Goal: Task Accomplishment & Management: Use online tool/utility

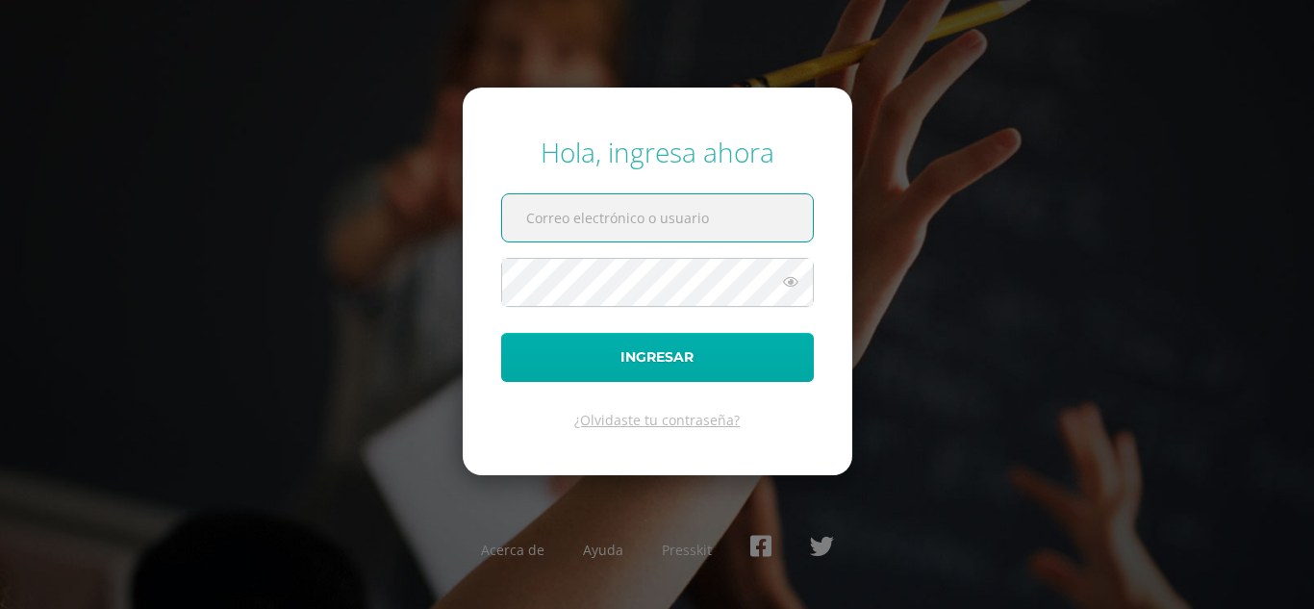
type input "y_mayen@donbosco.edu.gt"
click at [686, 351] on button "Ingresar" at bounding box center [657, 357] width 313 height 49
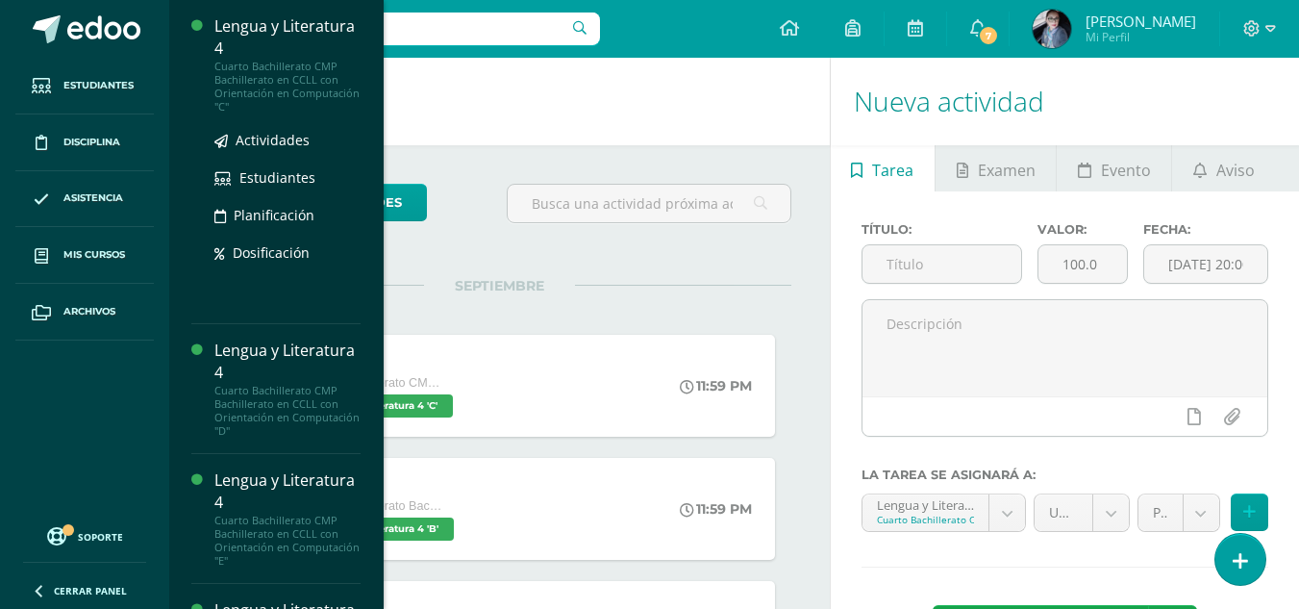
click at [273, 62] on div "Cuarto Bachillerato CMP Bachillerato en CCLL con Orientación en Computación "C"" at bounding box center [287, 87] width 146 height 54
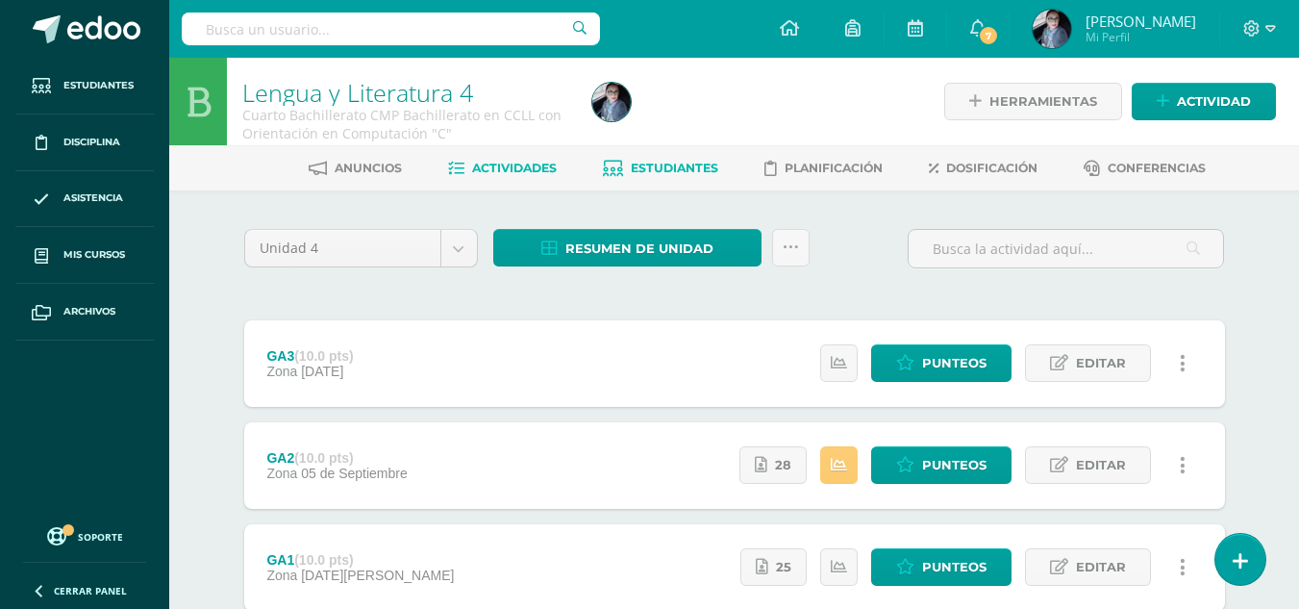
click at [648, 163] on span "Estudiantes" at bounding box center [675, 168] width 88 height 14
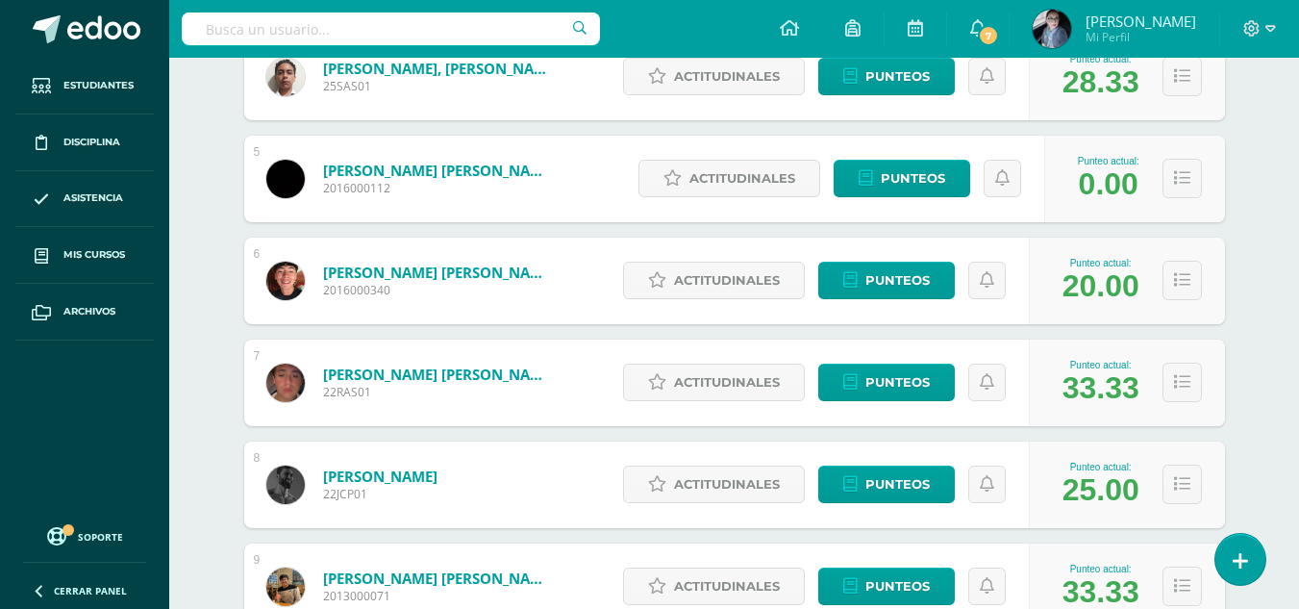
scroll to position [787, 0]
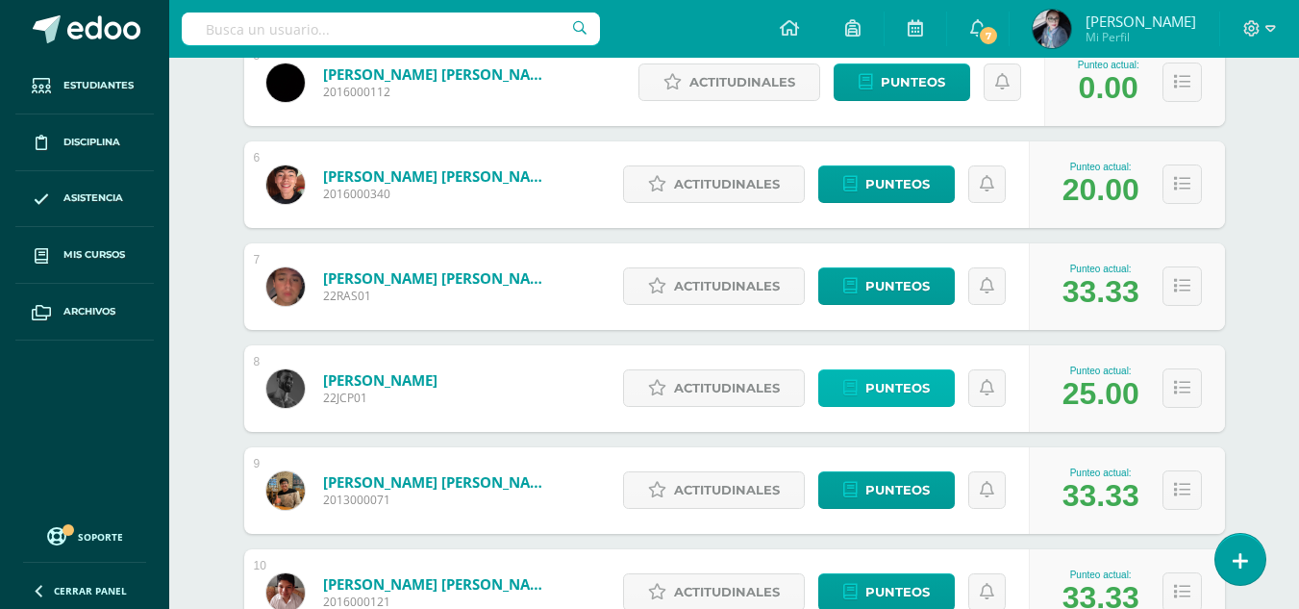
click at [892, 396] on span "Punteos" at bounding box center [898, 388] width 64 height 36
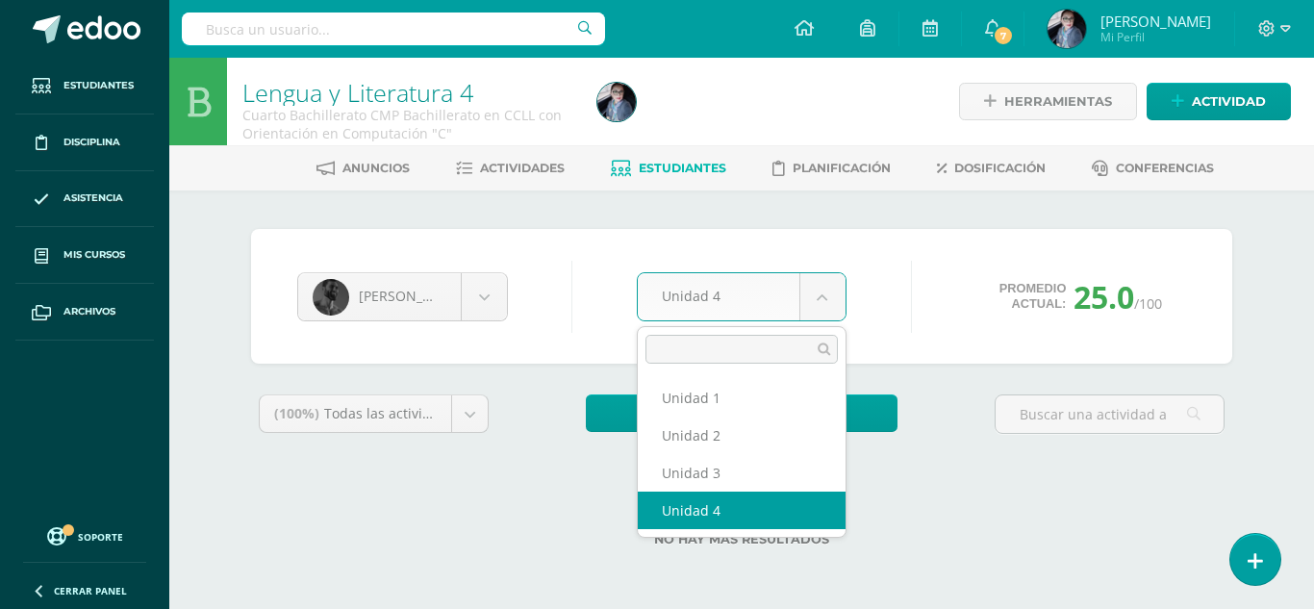
click at [820, 291] on body "Estudiantes Disciplina Asistencia Mis cursos Archivos Soporte Centro de ayuda Ú…" at bounding box center [657, 304] width 1314 height 608
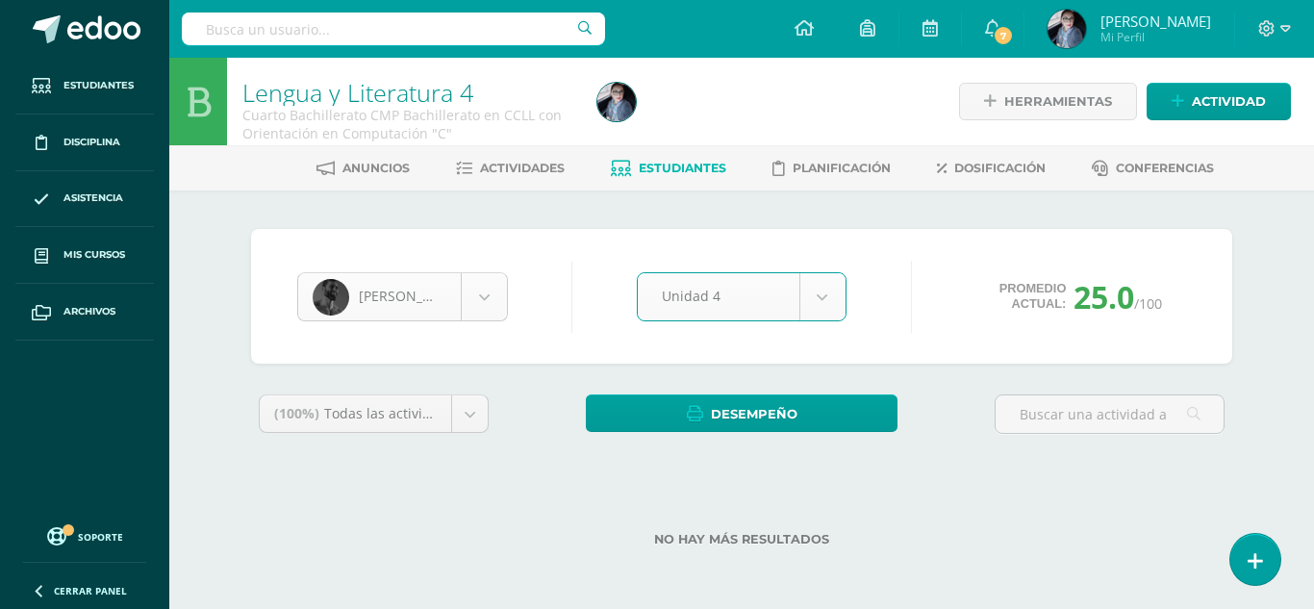
click at [477, 301] on body "Estudiantes Disciplina Asistencia Mis cursos Archivos Soporte Centro de ayuda Ú…" at bounding box center [657, 304] width 1314 height 608
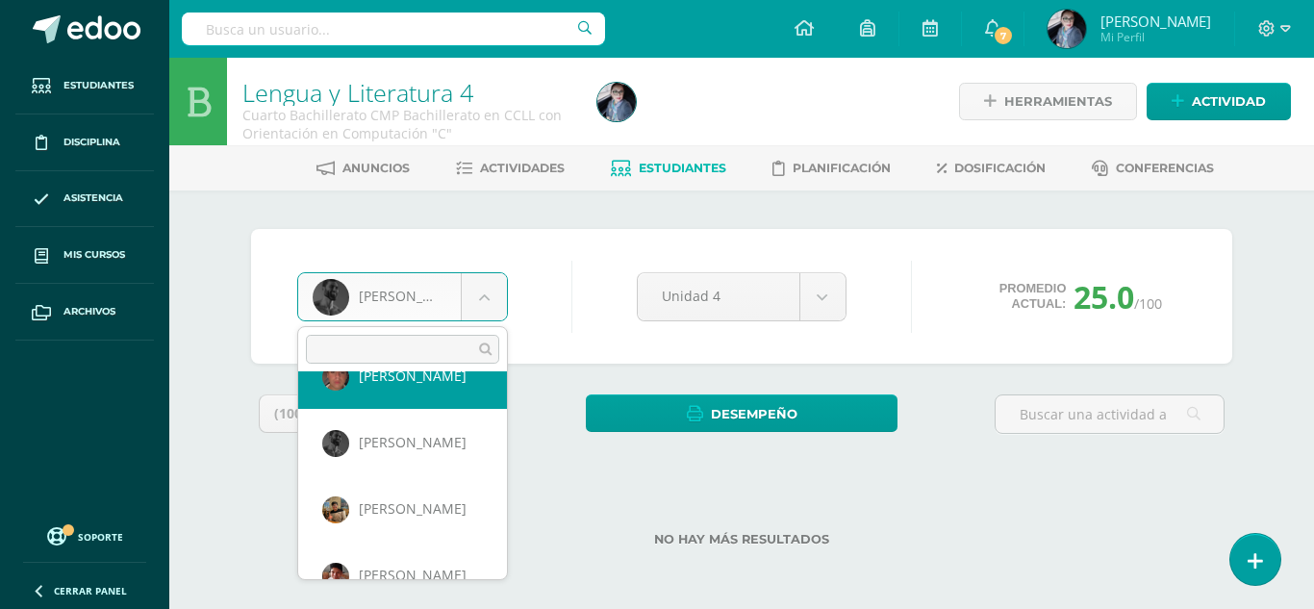
scroll to position [465, 0]
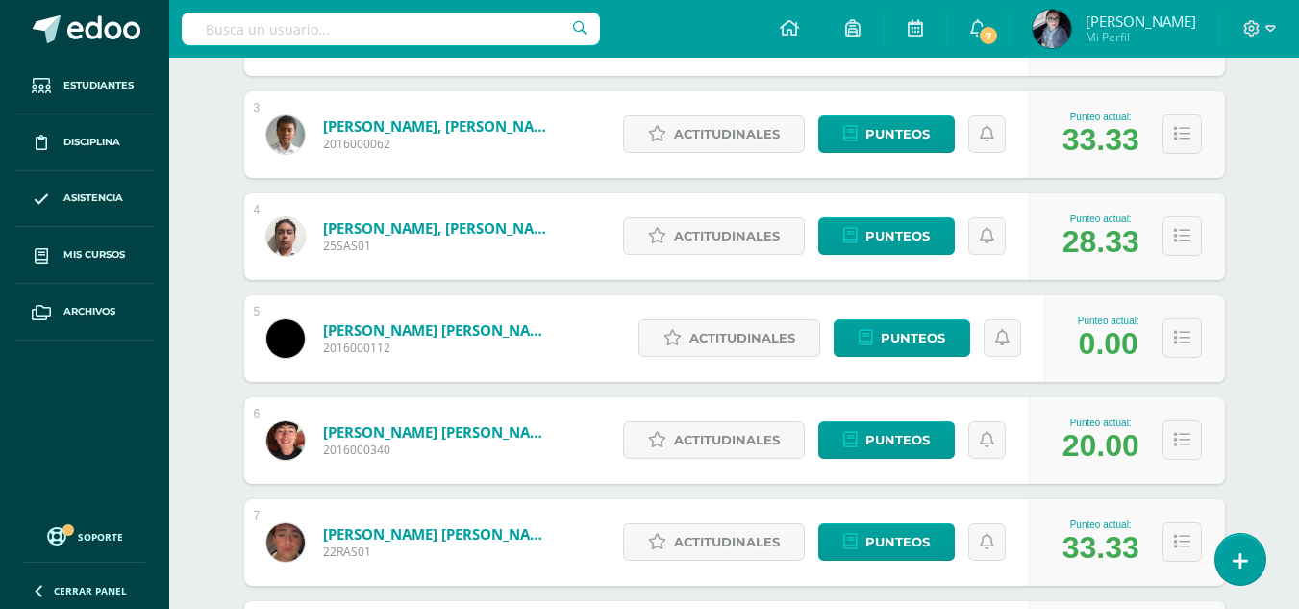
scroll to position [673, 0]
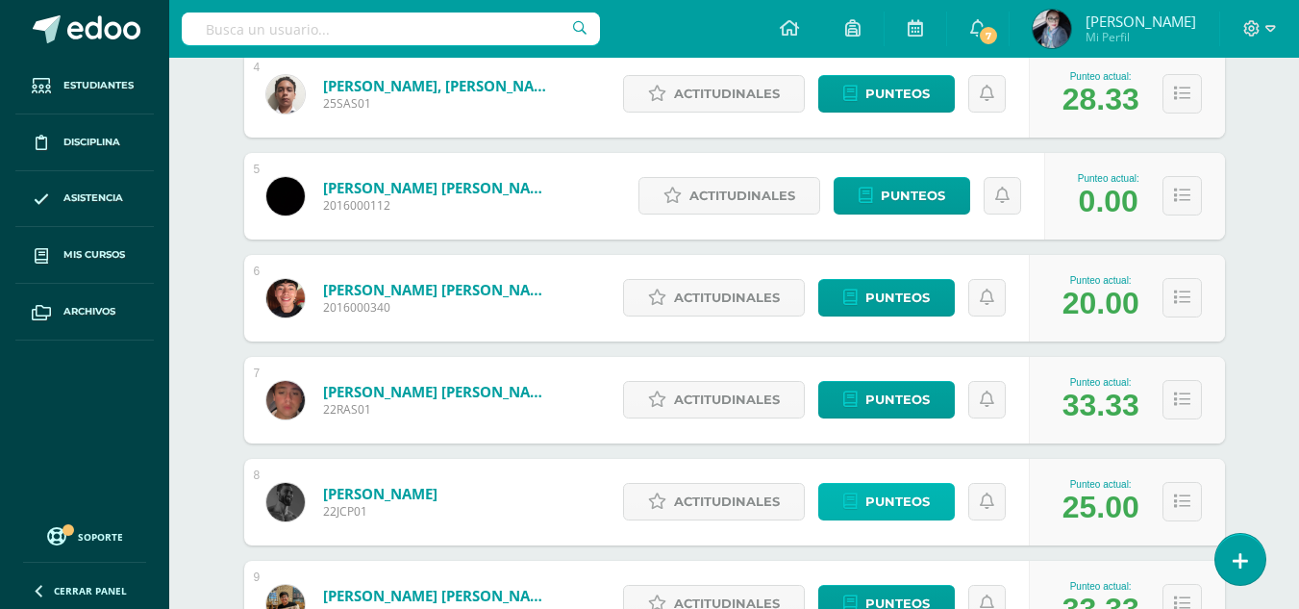
click at [901, 514] on span "Punteos" at bounding box center [898, 502] width 64 height 36
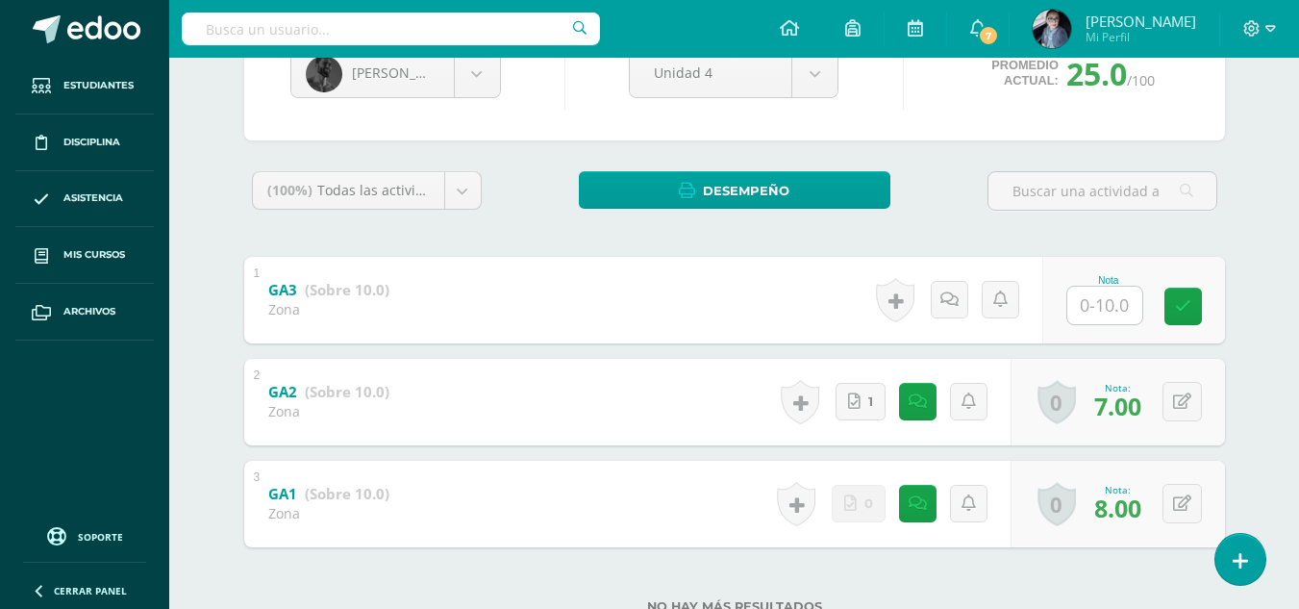
scroll to position [289, 0]
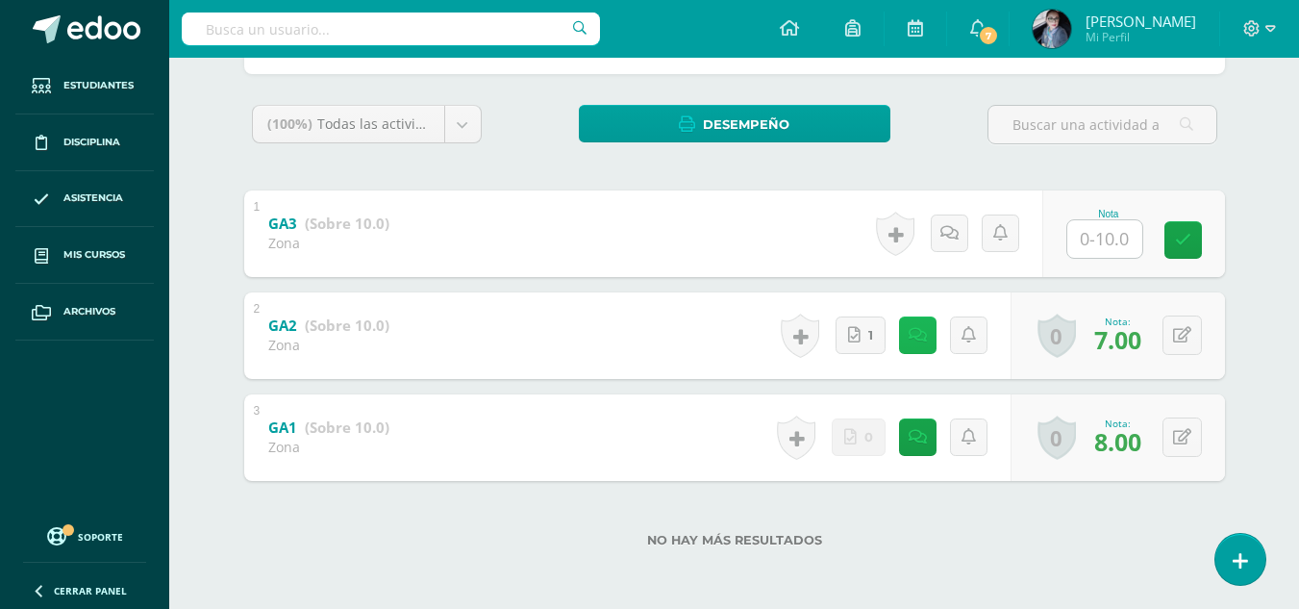
click at [922, 337] on icon at bounding box center [918, 335] width 18 height 16
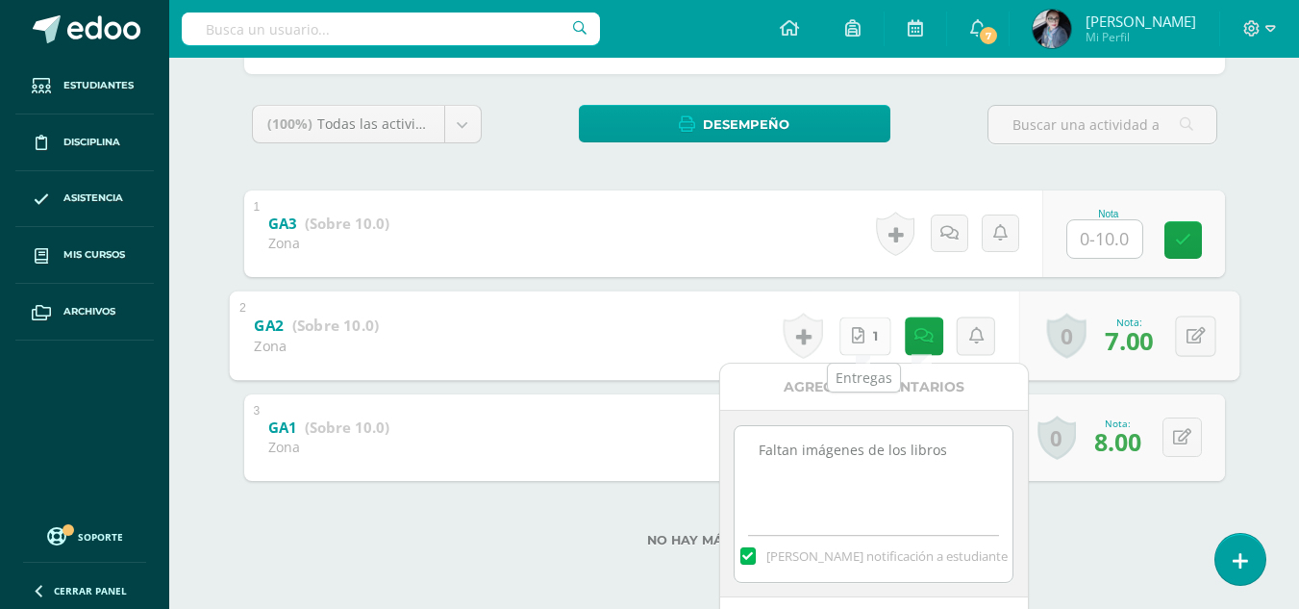
click at [847, 330] on link "1" at bounding box center [865, 335] width 52 height 38
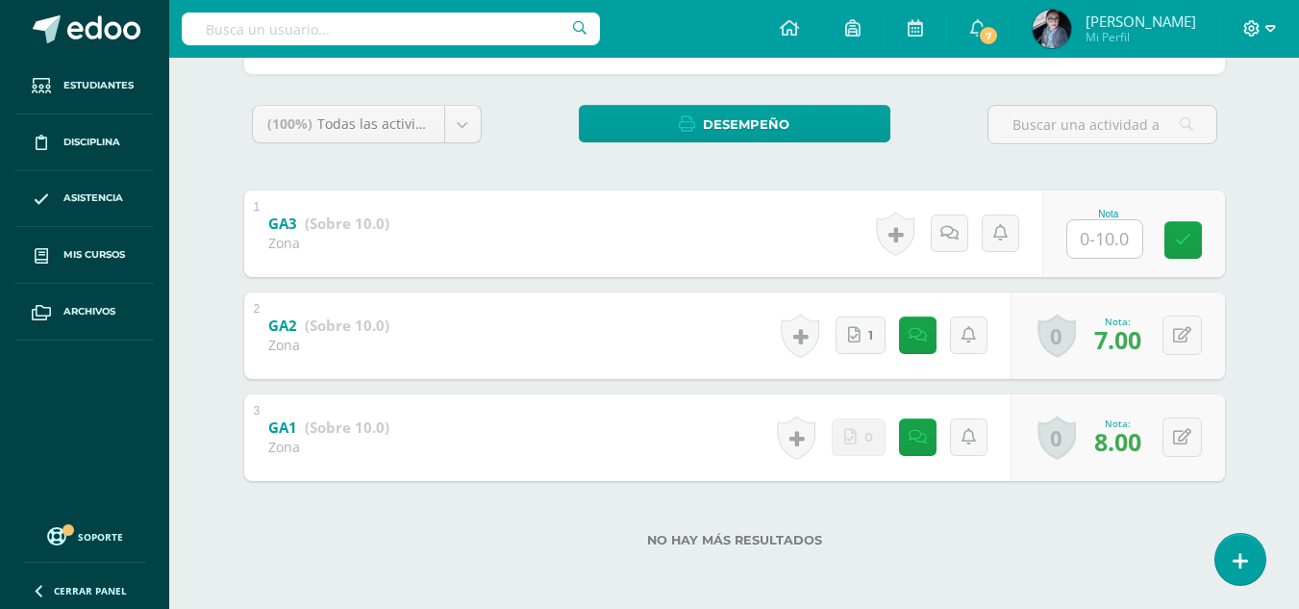
click at [1268, 25] on icon at bounding box center [1271, 28] width 11 height 17
click at [1244, 135] on span "Cerrar sesión" at bounding box center [1211, 131] width 87 height 18
